Goal: Task Accomplishment & Management: Use online tool/utility

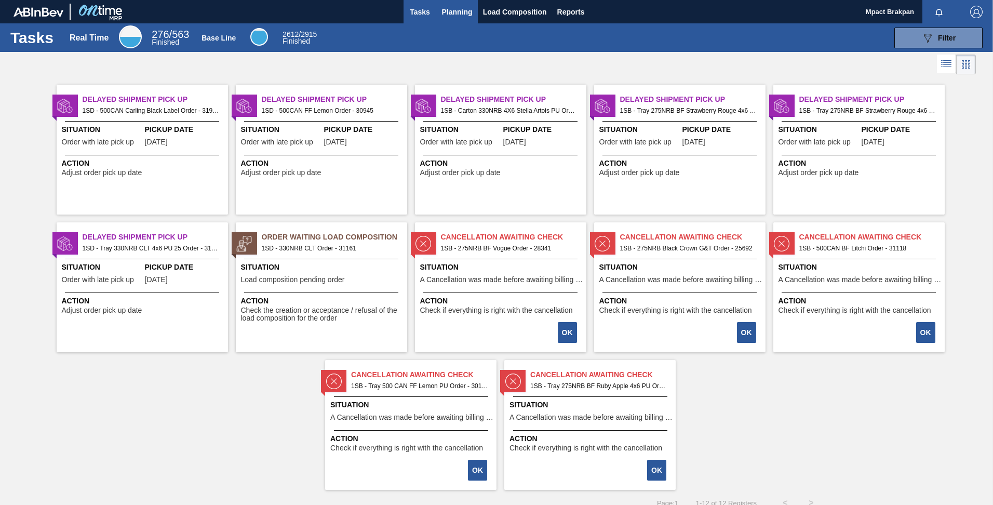
click at [462, 12] on span "Planning" at bounding box center [457, 12] width 31 height 12
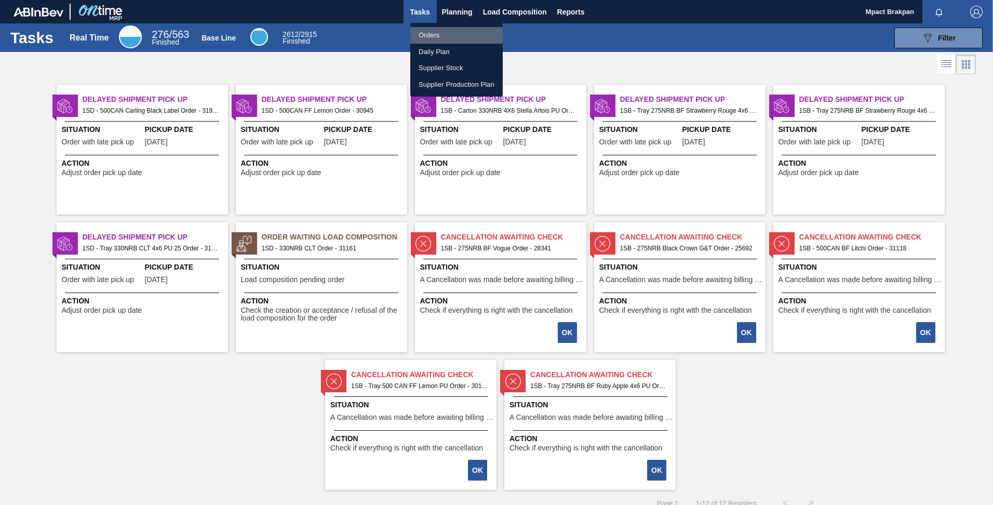
click at [420, 35] on li "Orders" at bounding box center [456, 35] width 92 height 17
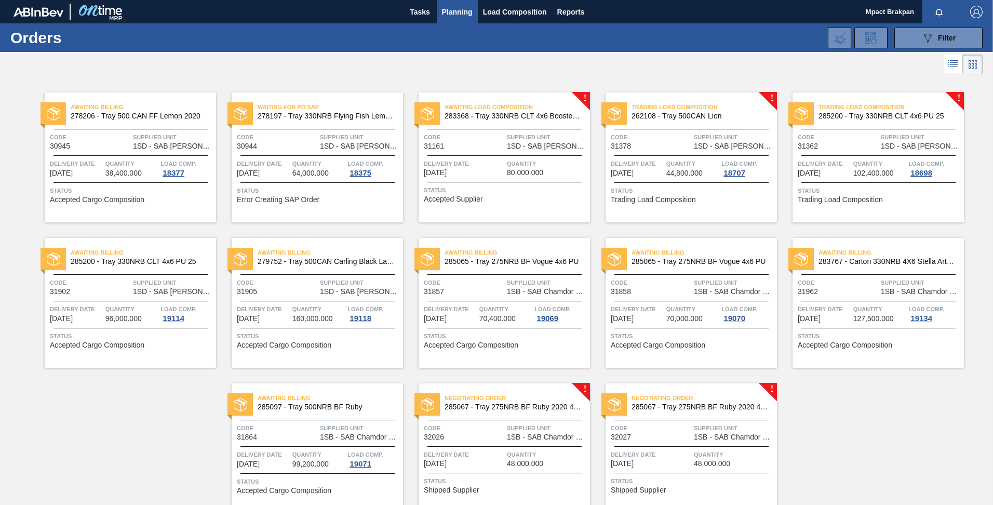
click at [510, 450] on span "Quantity" at bounding box center [547, 454] width 80 height 10
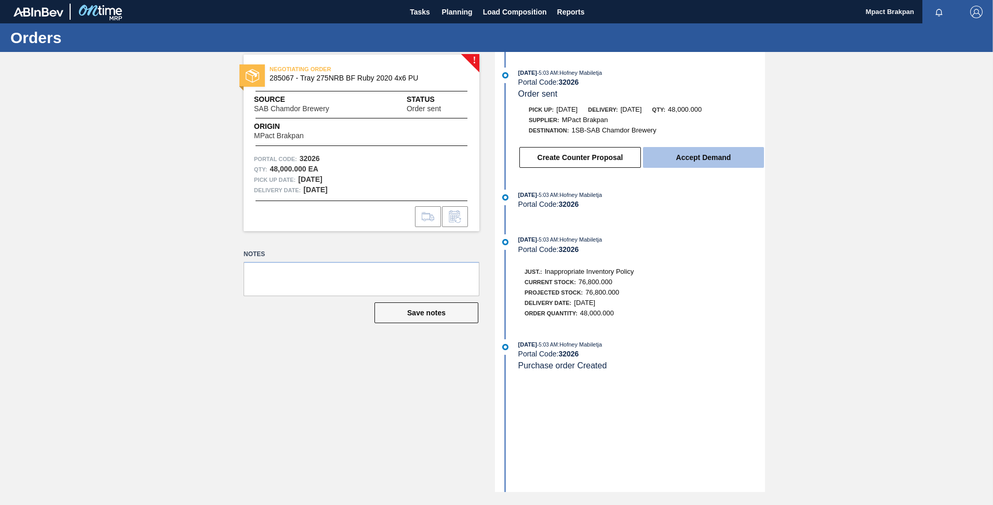
click at [669, 159] on button "Accept Demand" at bounding box center [703, 157] width 121 height 21
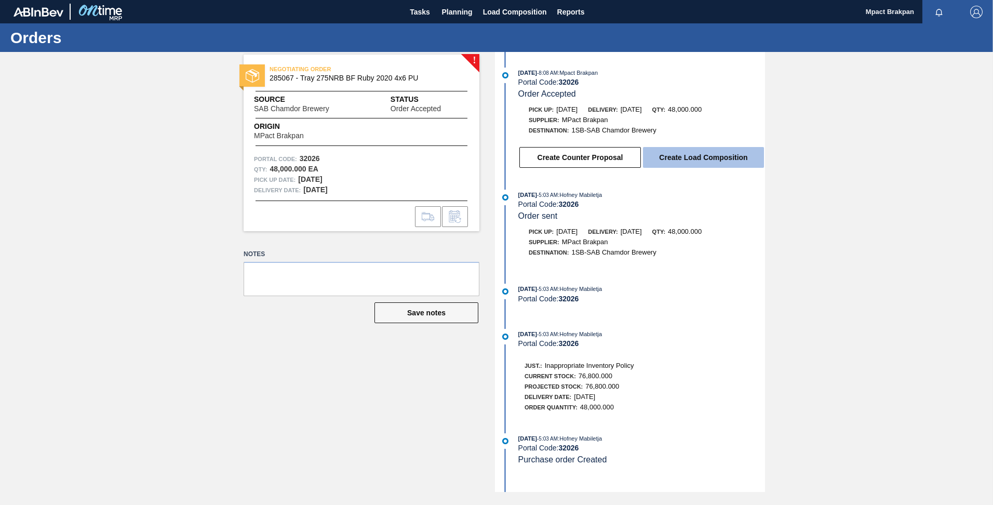
click at [696, 154] on button "Create Load Composition" at bounding box center [703, 157] width 121 height 21
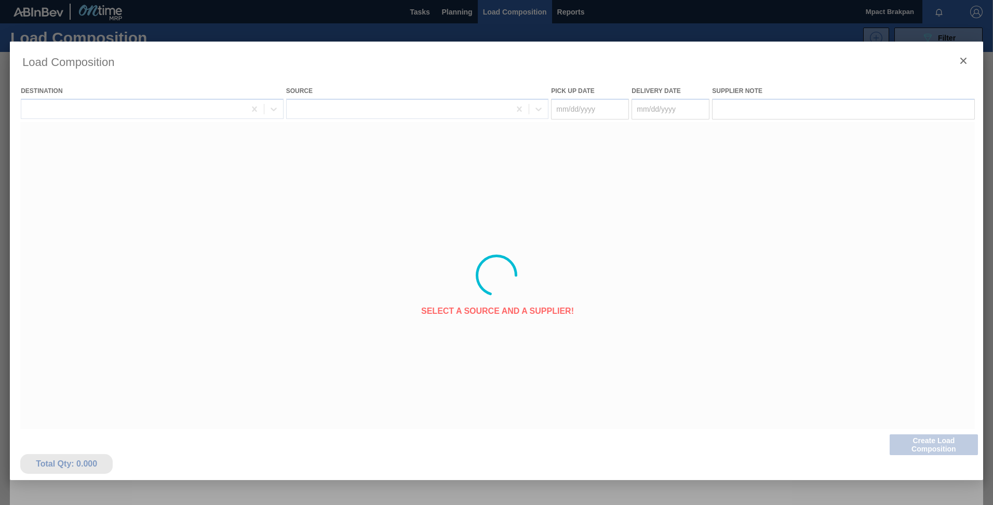
type Date "[DATE]"
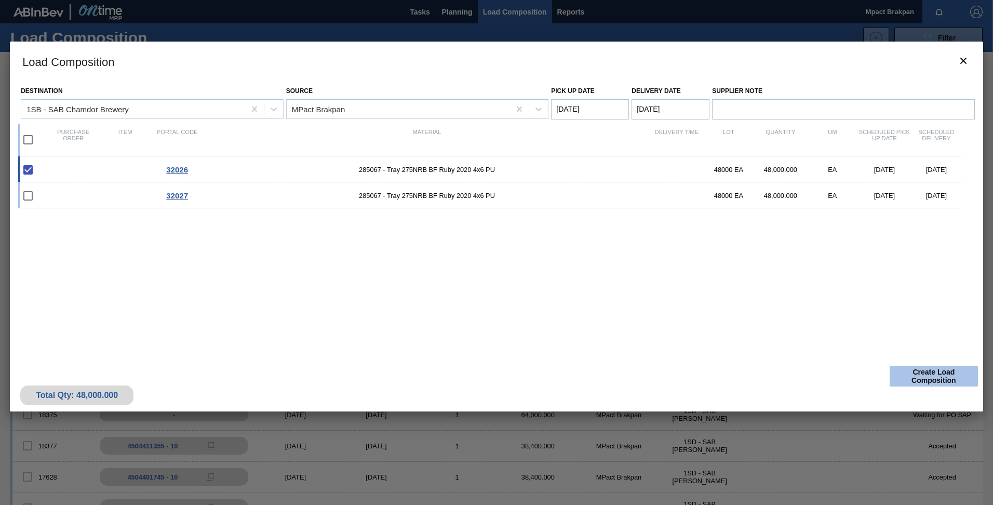
click at [904, 371] on button "Create Load Composition" at bounding box center [933, 376] width 88 height 21
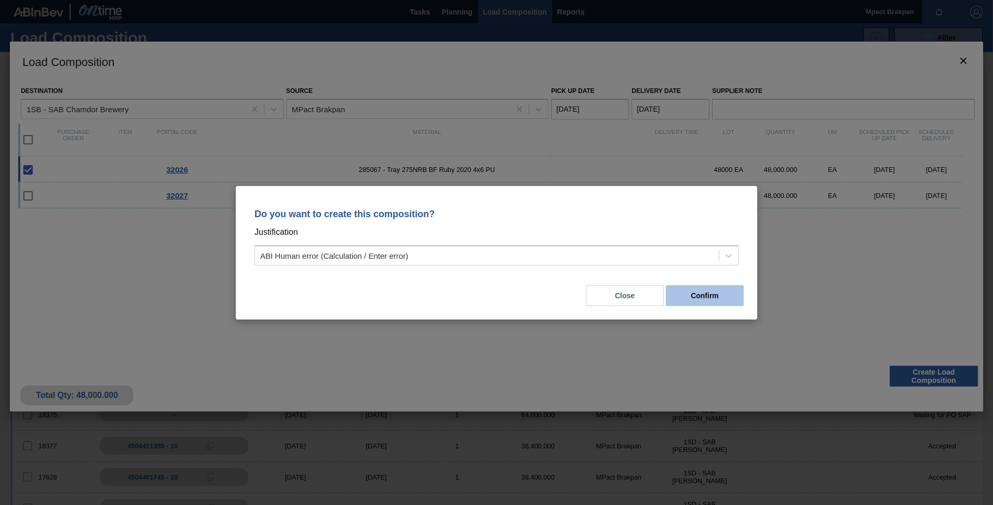
click at [701, 294] on button "Confirm" at bounding box center [705, 295] width 78 height 21
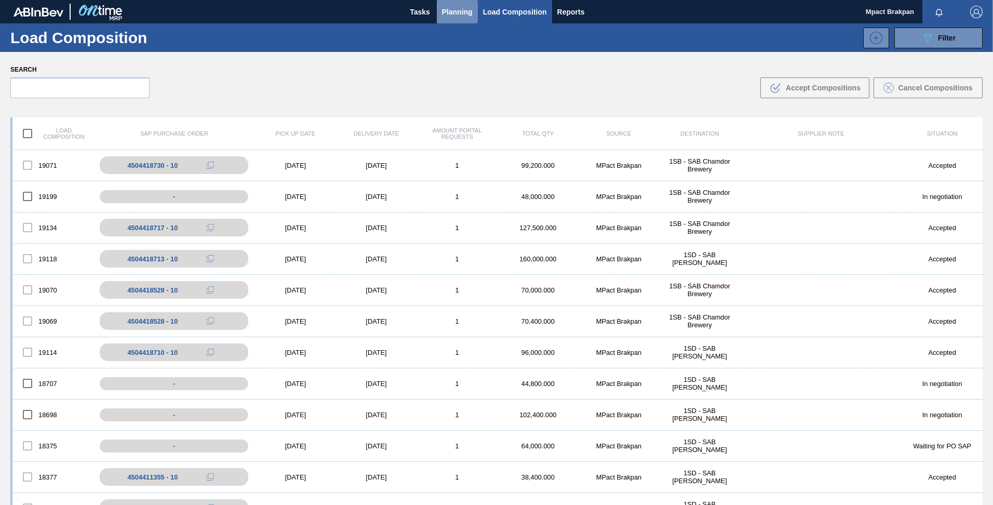
click at [461, 11] on span "Planning" at bounding box center [457, 12] width 31 height 12
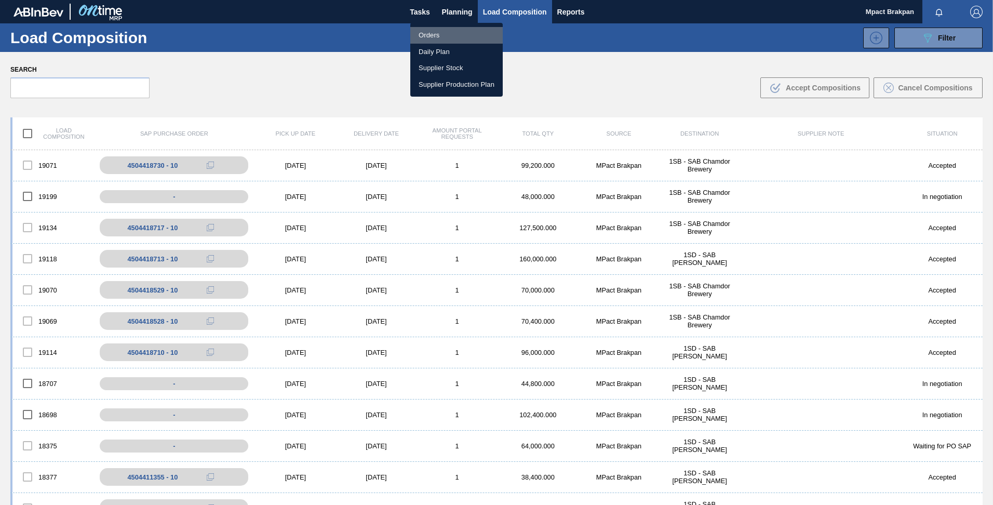
click at [436, 37] on li "Orders" at bounding box center [456, 35] width 92 height 17
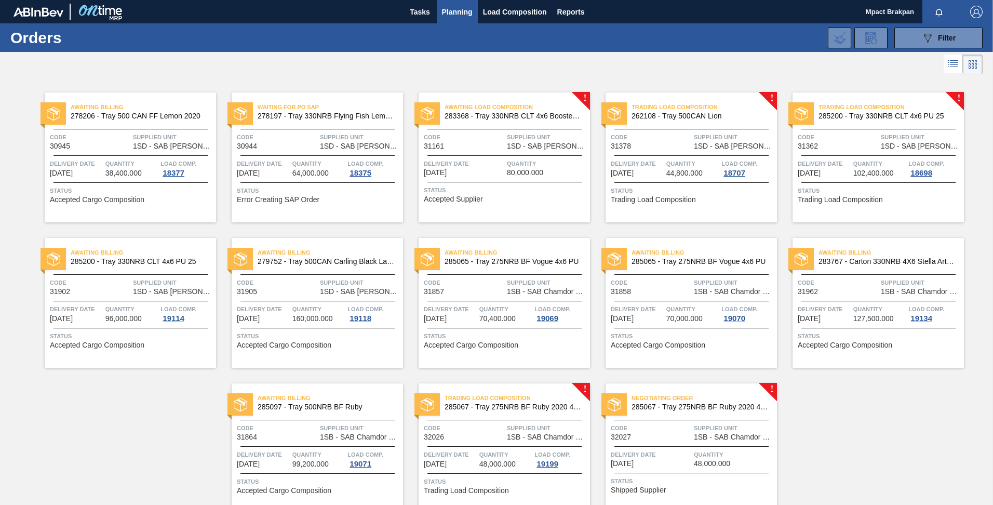
click at [698, 449] on span "Quantity" at bounding box center [734, 454] width 80 height 10
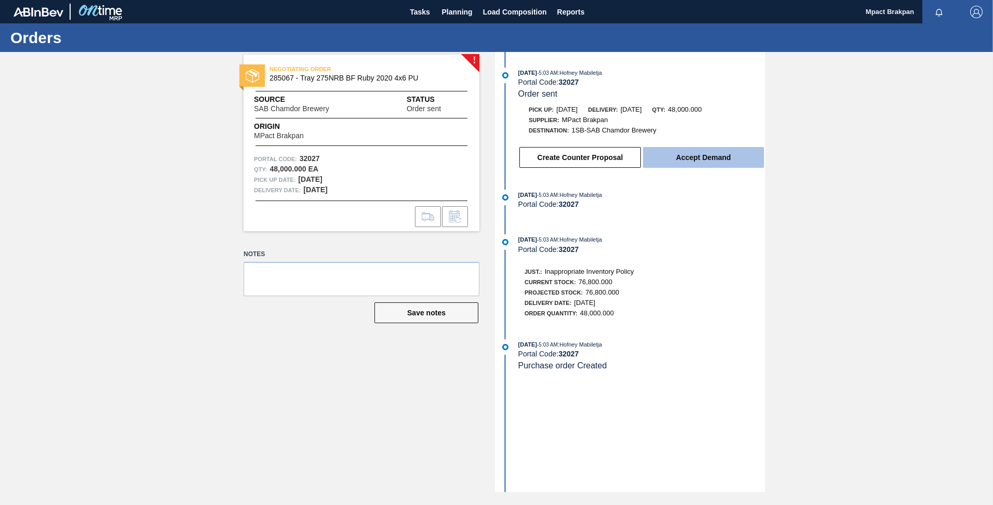
click at [697, 161] on button "Accept Demand" at bounding box center [703, 157] width 121 height 21
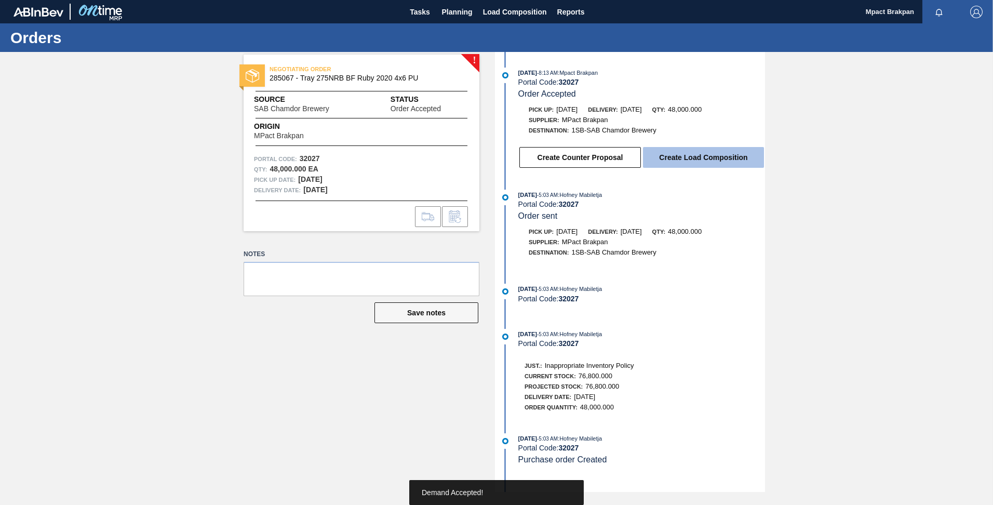
click at [695, 155] on button "Create Load Composition" at bounding box center [703, 157] width 121 height 21
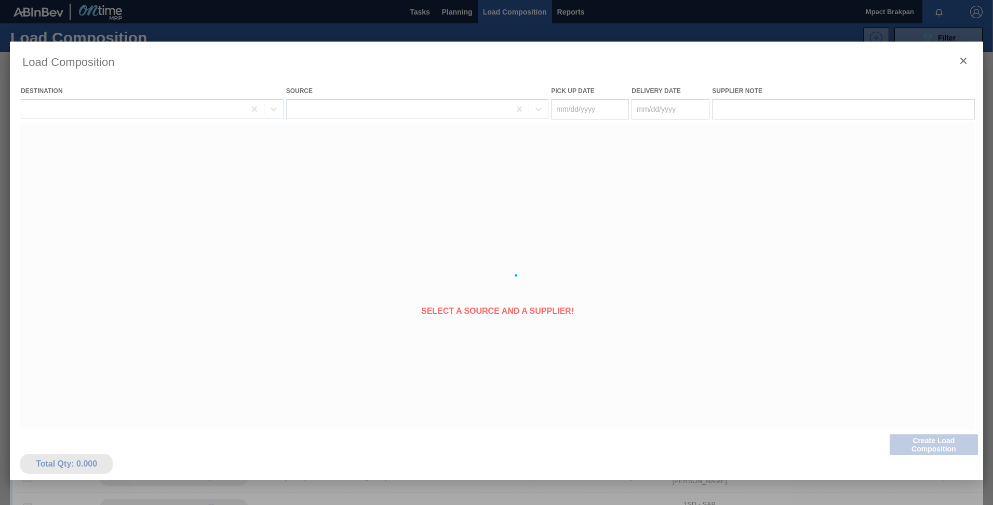
type Date "[DATE]"
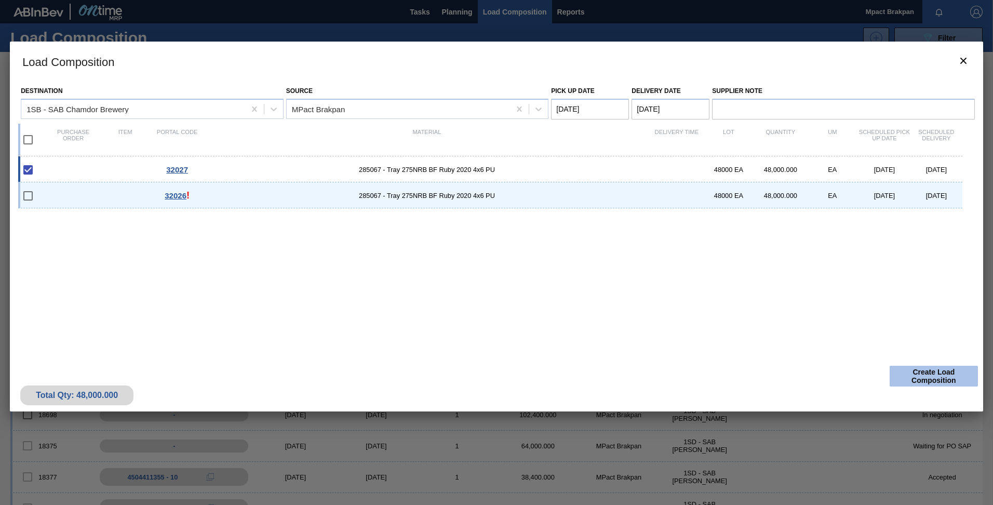
click at [932, 373] on button "Create Load Composition" at bounding box center [933, 376] width 88 height 21
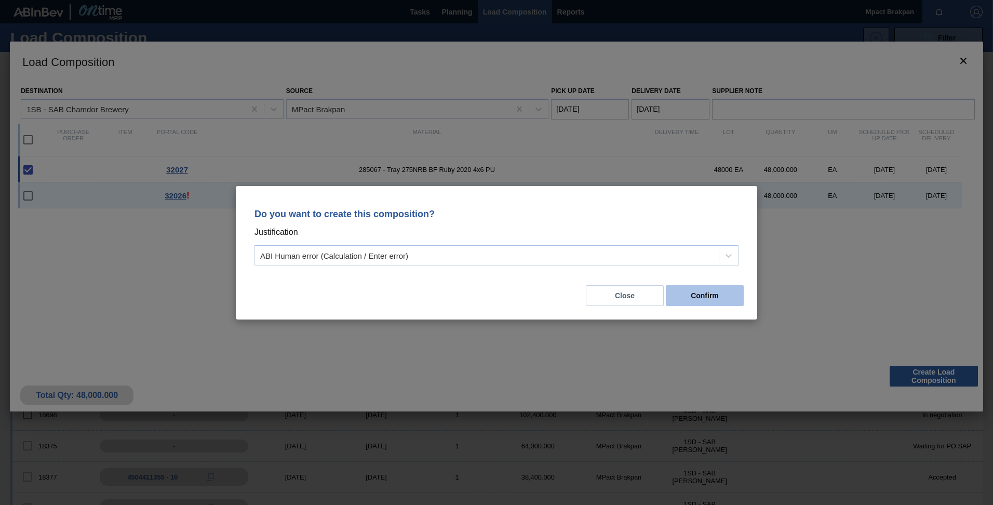
click at [711, 295] on button "Confirm" at bounding box center [705, 295] width 78 height 21
